Goal: Information Seeking & Learning: Learn about a topic

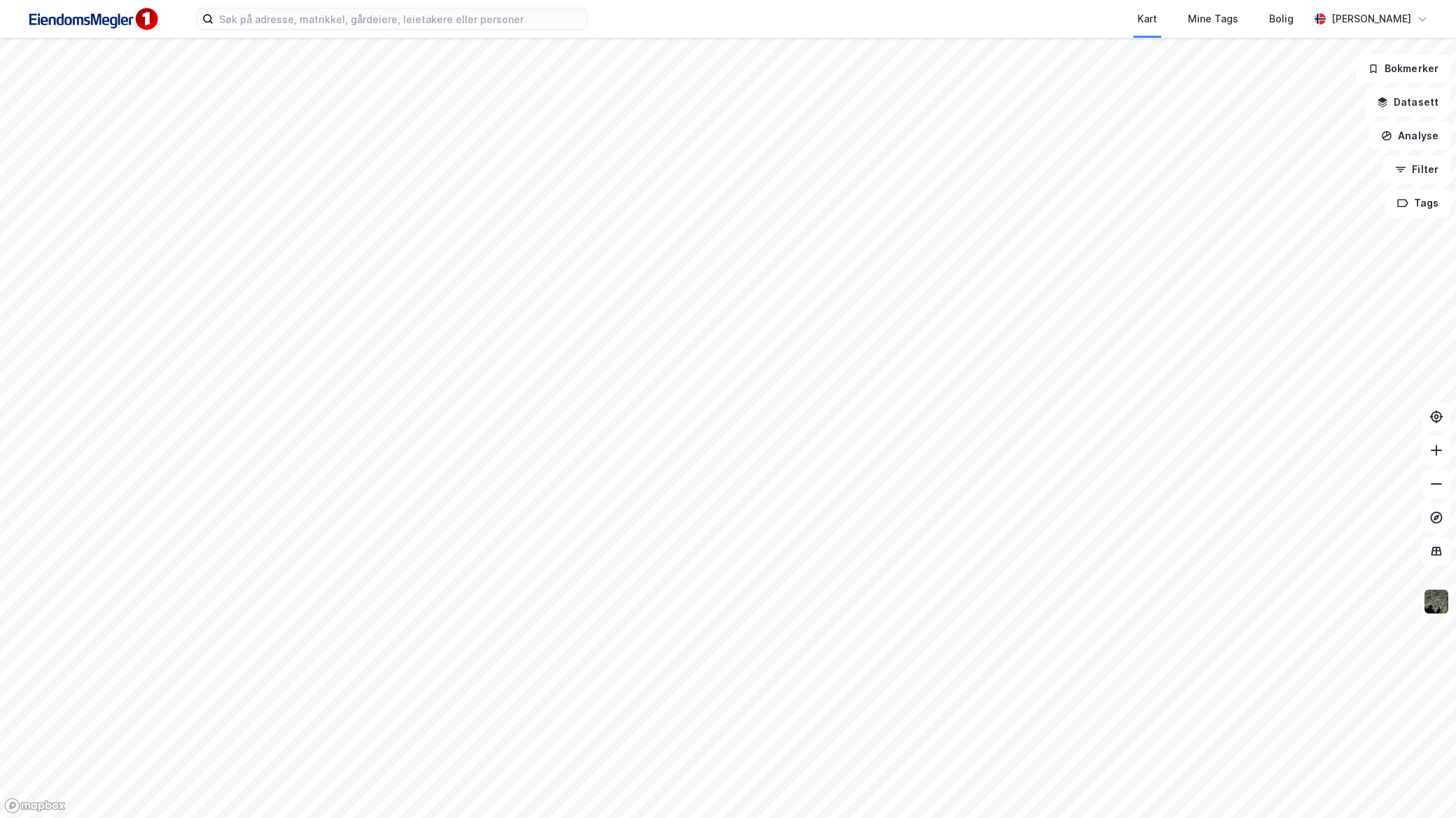
click at [341, 31] on div "Kart Mine Tags Bolig [PERSON_NAME]" at bounding box center [728, 19] width 1456 height 38
click at [337, 21] on input at bounding box center [400, 19] width 374 height 21
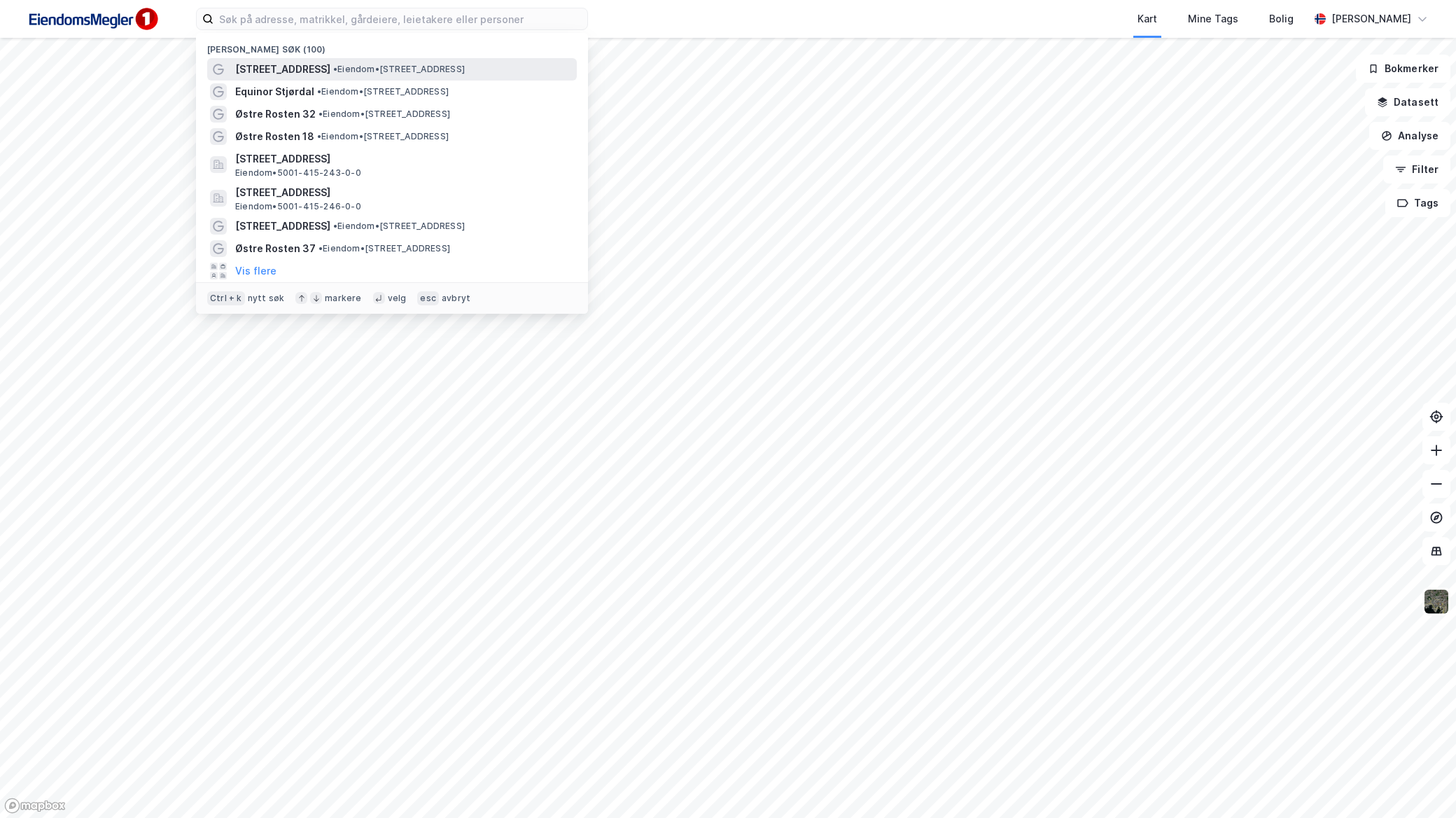
click at [341, 72] on span "• Eiendom • [STREET_ADDRESS]" at bounding box center [399, 69] width 132 height 11
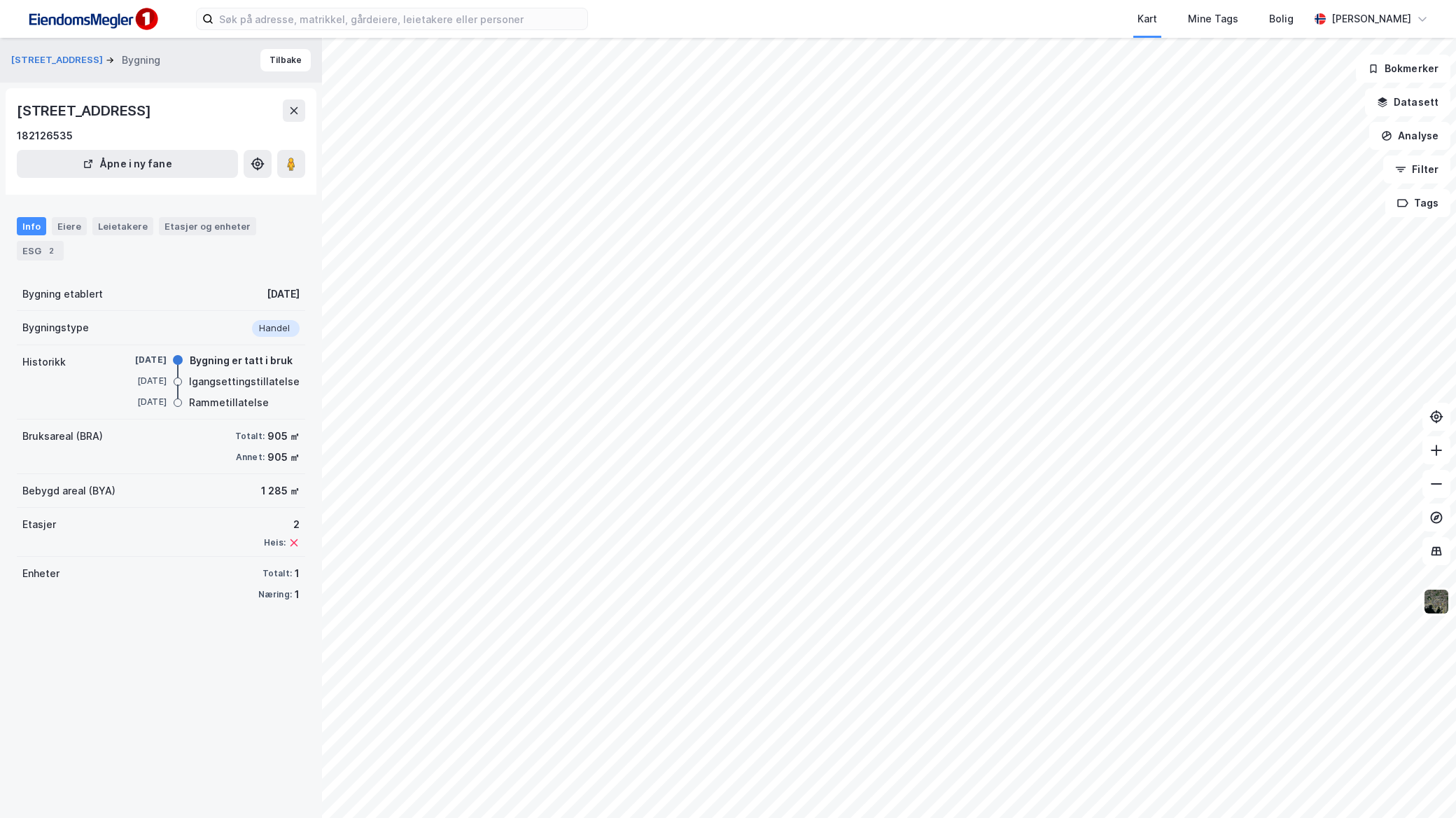
click at [44, 52] on div "[STREET_ADDRESS] Bygning" at bounding box center [91, 60] width 160 height 17
click at [49, 58] on button "[STREET_ADDRESS]" at bounding box center [58, 59] width 94 height 14
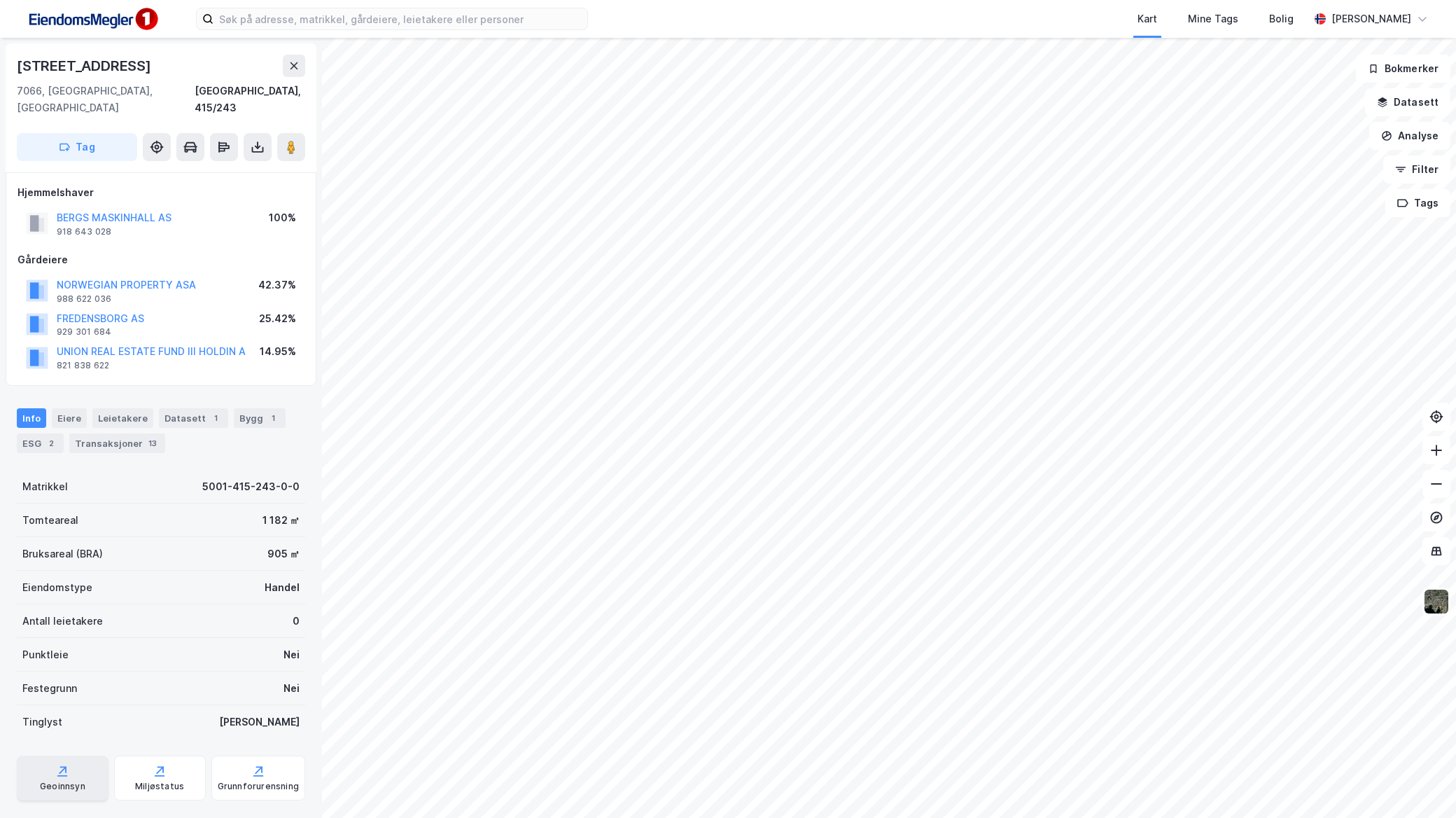
click at [60, 781] on div "Geoinnsyn" at bounding box center [63, 786] width 45 height 11
click at [0, 0] on button "BERGS MASKINHALL AS" at bounding box center [0, 0] width 0 height 0
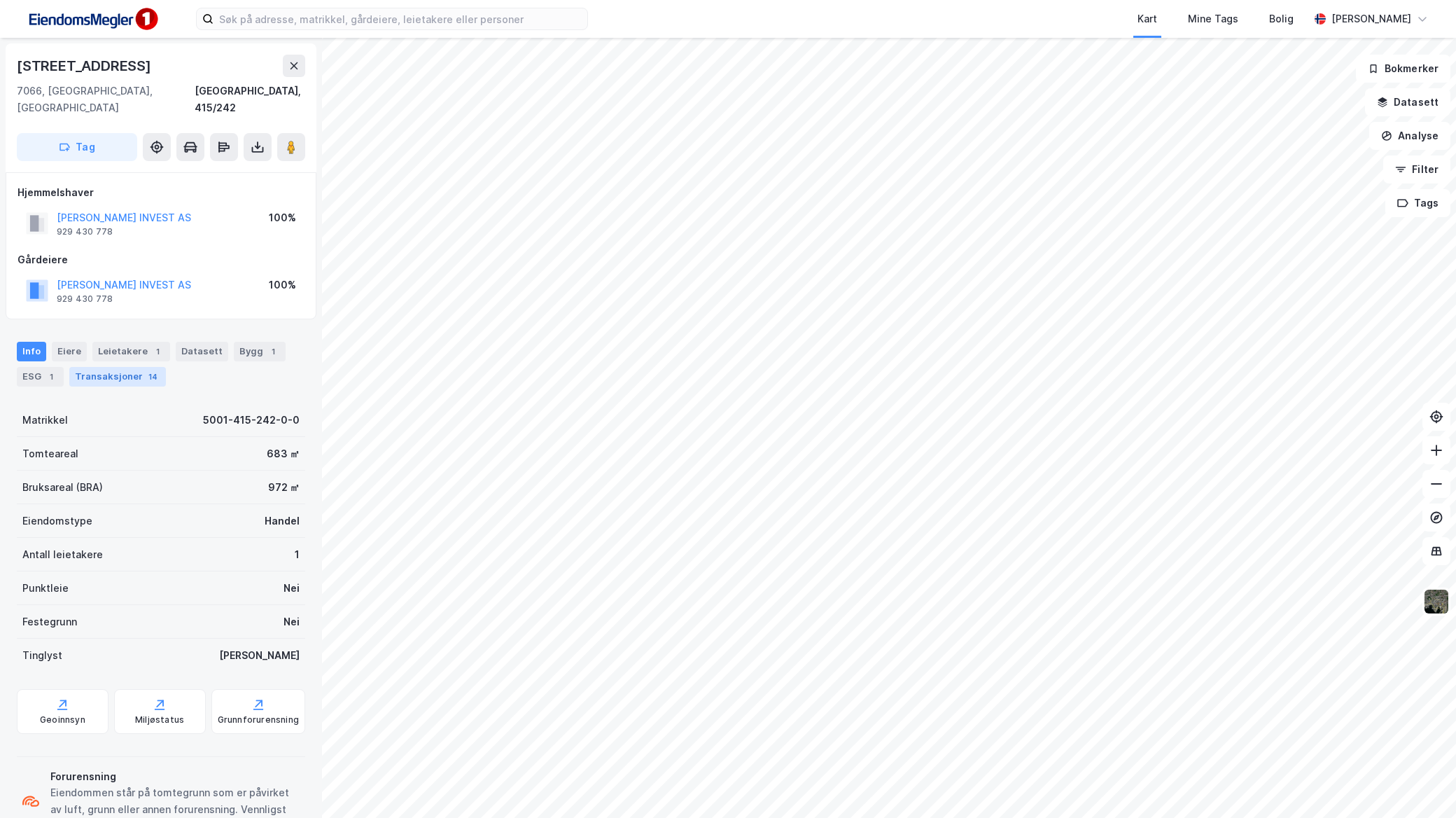
click at [121, 367] on div "Transaksjoner 14" at bounding box center [117, 377] width 97 height 19
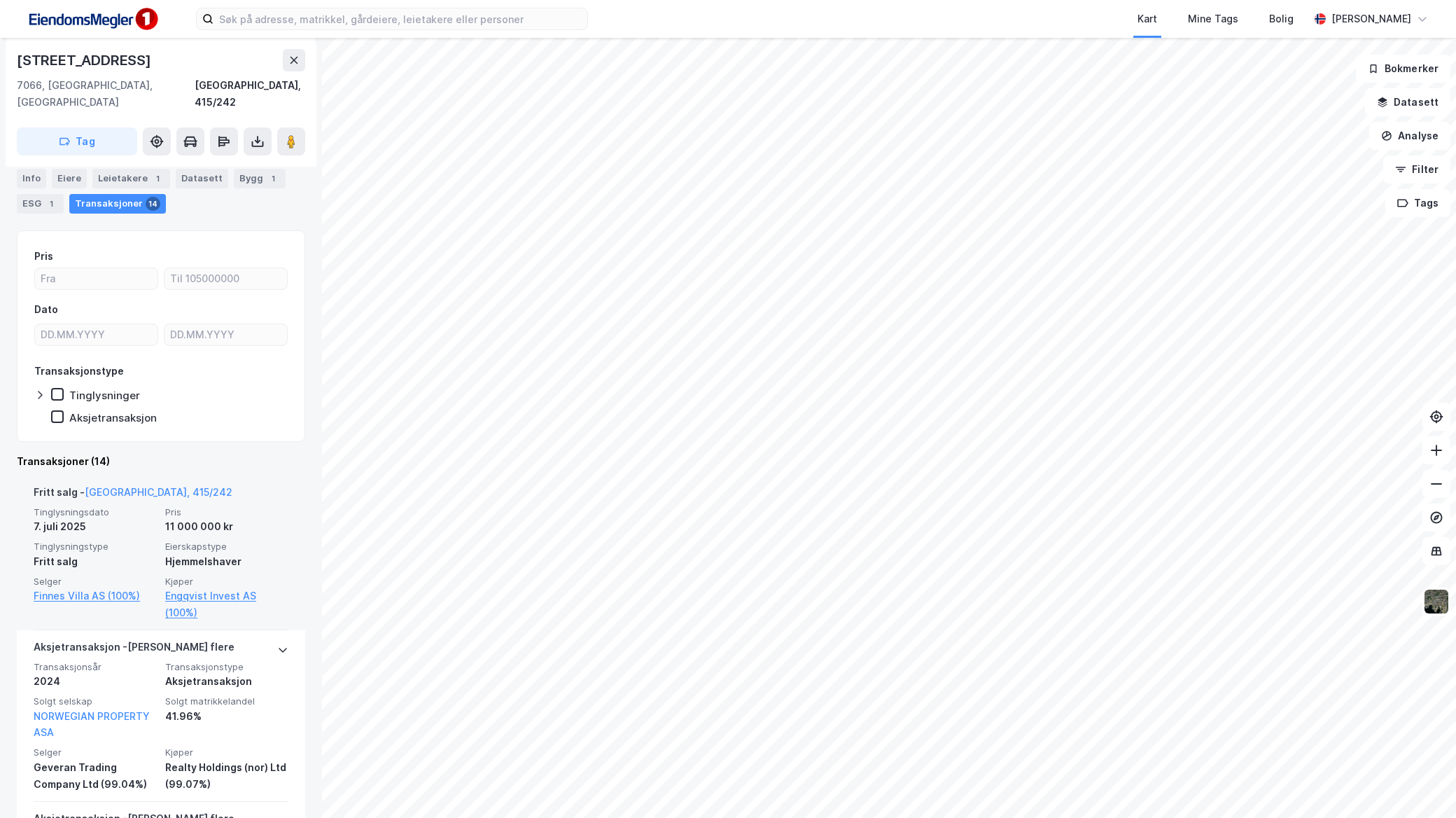
scroll to position [175, 0]
